Goal: Transaction & Acquisition: Purchase product/service

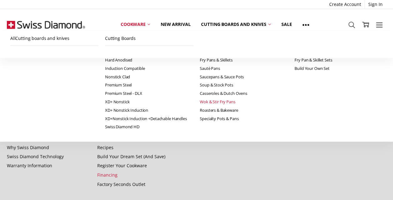
scroll to position [375, 0]
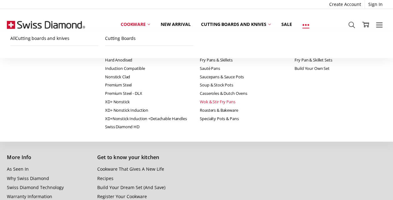
click at [307, 25] on use at bounding box center [305, 25] width 7 height 2
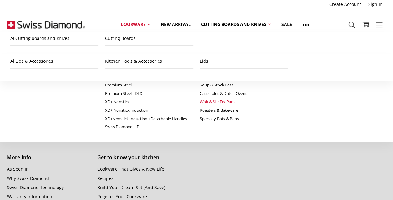
click at [326, 127] on div "Subscribe to our newsletter Email Address ********* Connect With Us" at bounding box center [331, 130] width 116 height 178
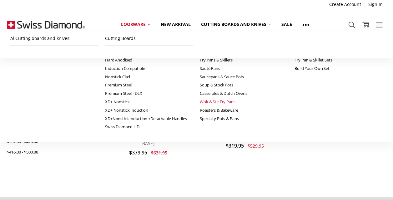
scroll to position [187, 0]
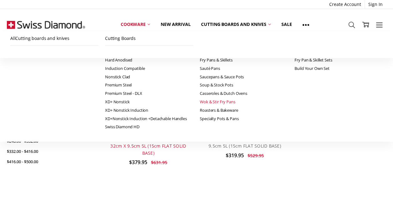
click at [138, 136] on link "XD Induction Nonstick Wok with Lid - 32cm X 9.5cm 5L (15cm FLAT SOLID BASE)" at bounding box center [148, 146] width 80 height 20
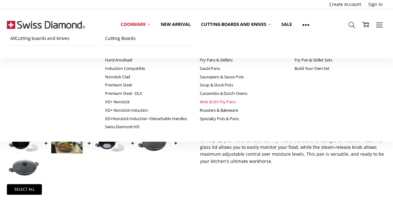
scroll to position [187, 0]
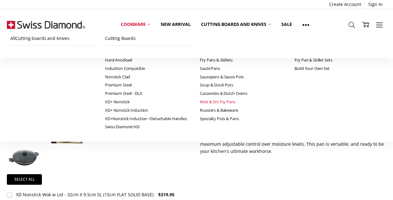
click at [50, 79] on img at bounding box center [49, 77] width 31 height 21
click at [101, 82] on span at bounding box center [99, 77] width 31 height 31
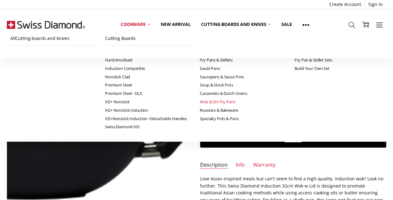
scroll to position [0, 0]
